Goal: Task Accomplishment & Management: Use online tool/utility

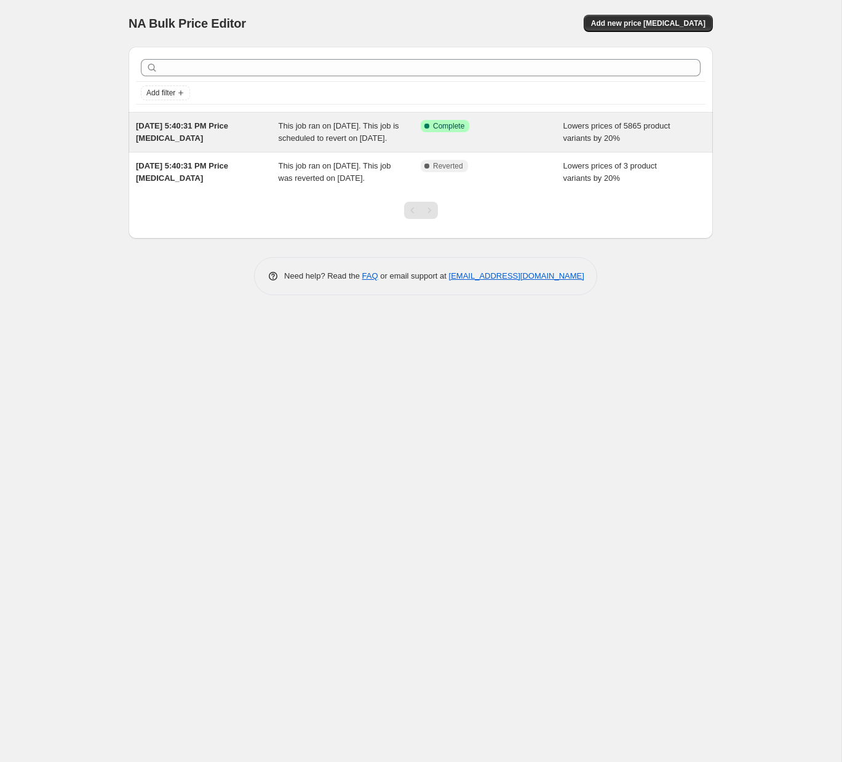
click at [338, 129] on span "This job ran on [DATE]. This job is scheduled to revert on [DATE]." at bounding box center [339, 132] width 121 height 22
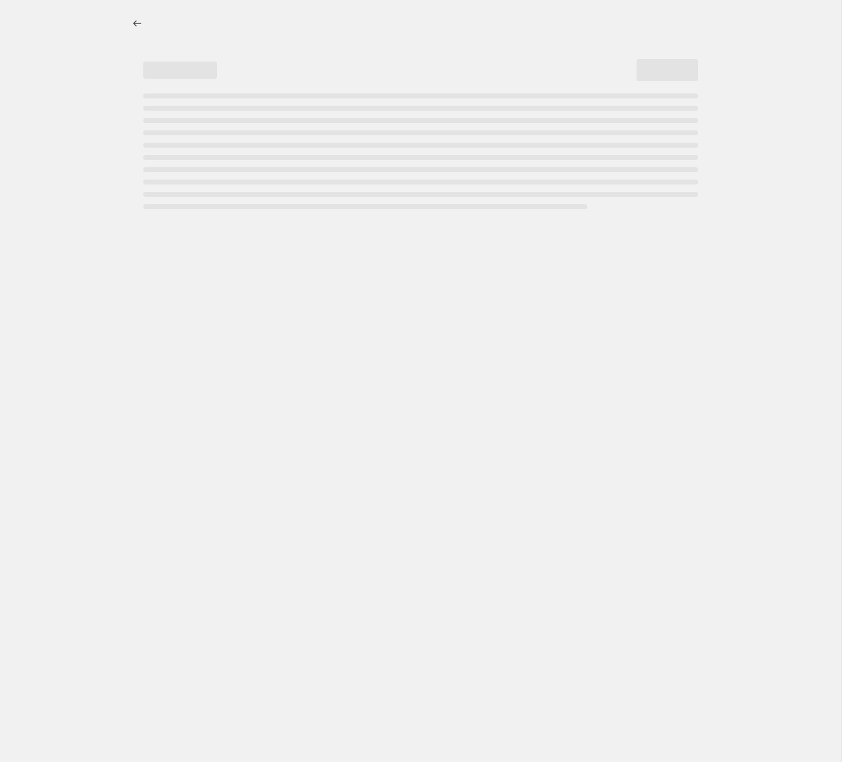
select select "percentage"
select select "collection"
select select "not_equal"
select select "collection"
select select "not_equal"
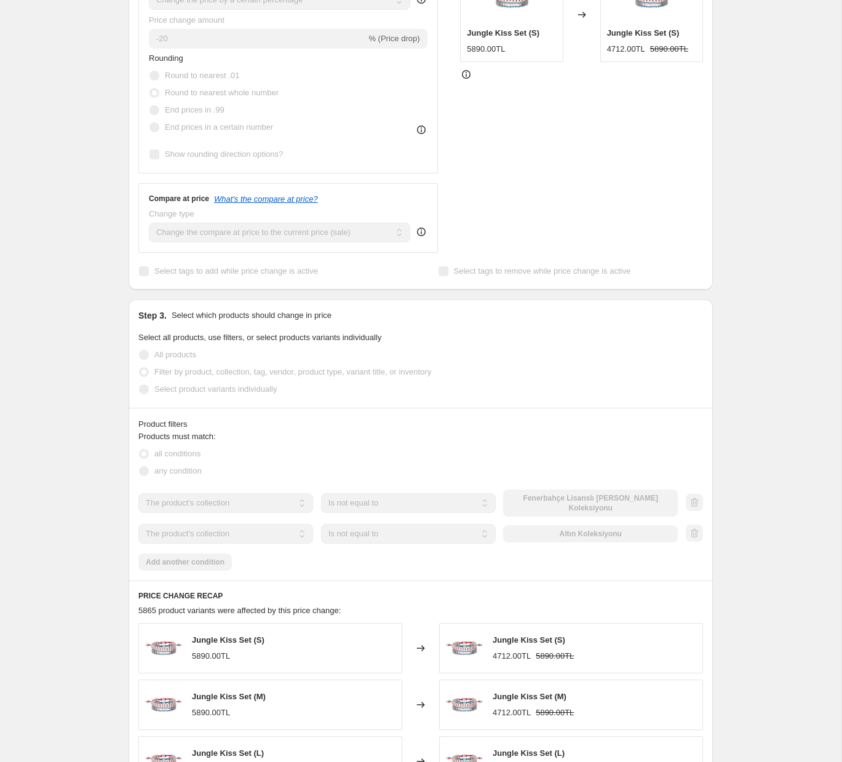
scroll to position [469, 0]
